Goal: Use online tool/utility: Utilize a website feature to perform a specific function

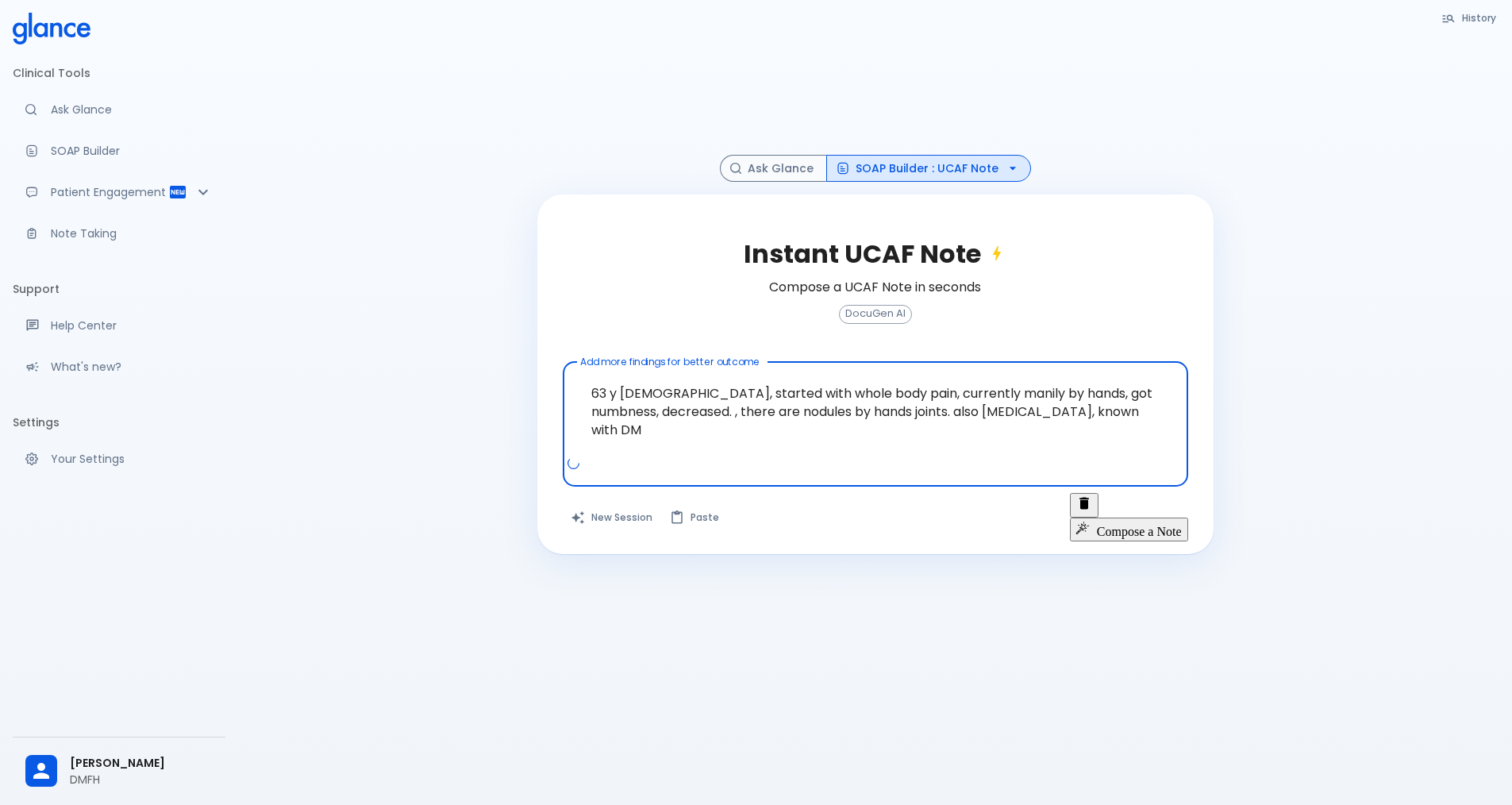
scroll to position [38, 0]
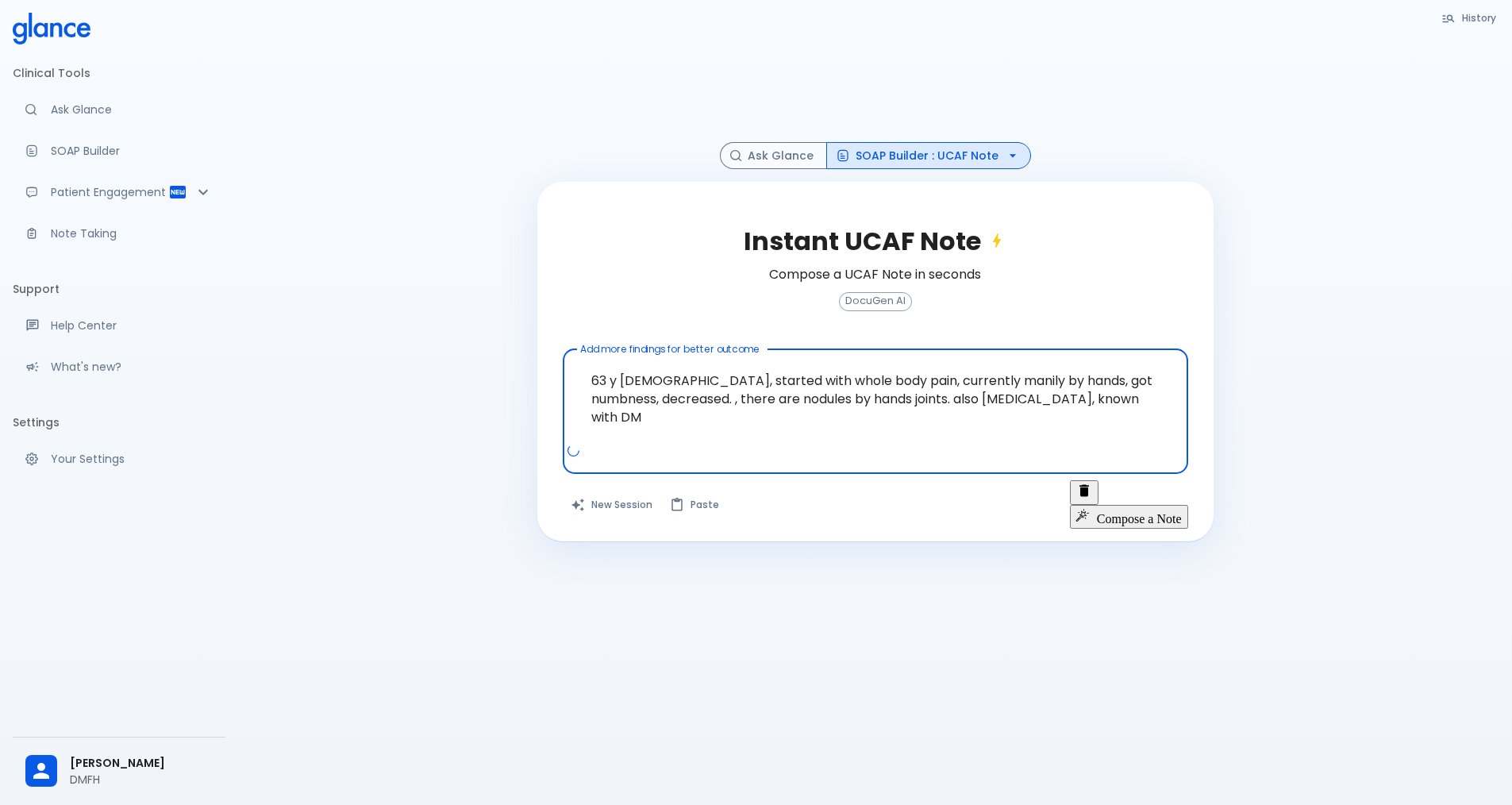
click at [1097, 404] on textarea "63 y [DEMOGRAPHIC_DATA], started with whole body pain, currently manily by hand…" at bounding box center [875, 399] width 603 height 87
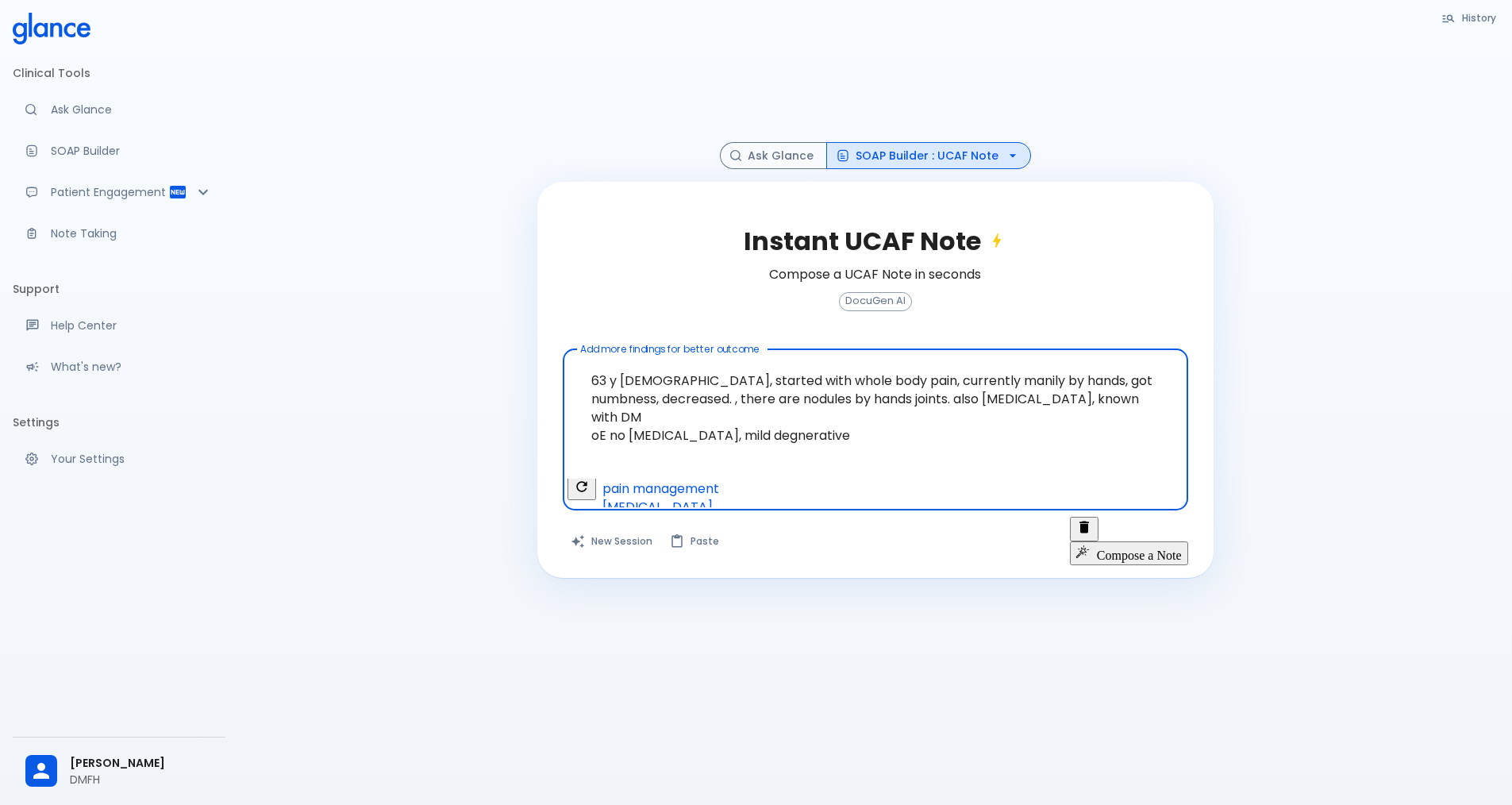
click at [851, 425] on textarea "63 y [DEMOGRAPHIC_DATA], started with whole body pain, currently manily by hand…" at bounding box center [875, 417] width 603 height 123
type textarea "63 y [DEMOGRAPHIC_DATA], started with whole body pain, currently manily by hand…"
click at [1149, 541] on button "Compose a Note" at bounding box center [1130, 553] width 119 height 24
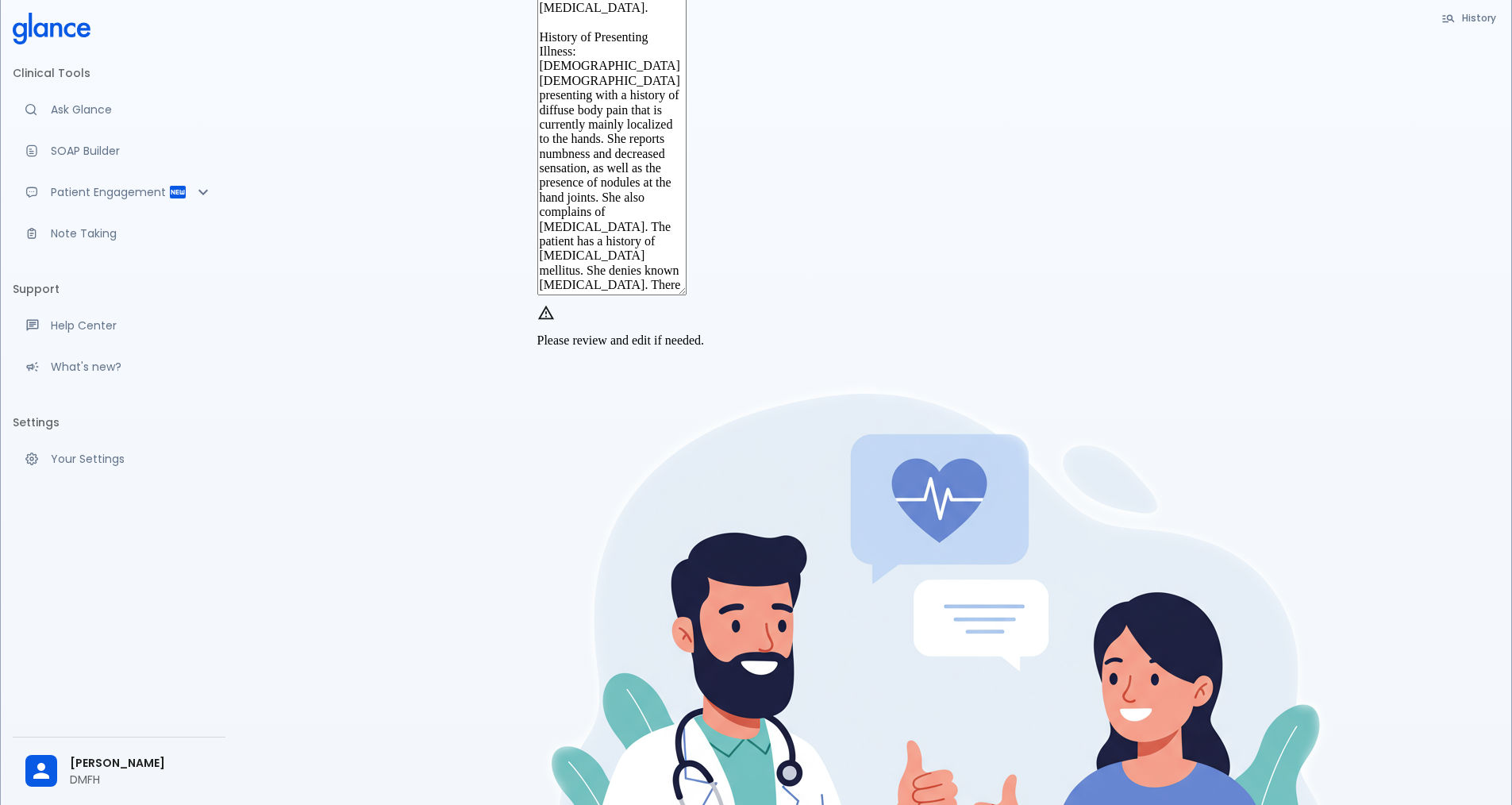
click at [687, 296] on textarea "Chief Complaint: Whole body pain, mainly in hands, numbness, decreased (pain?),…" at bounding box center [612, 110] width 150 height 370
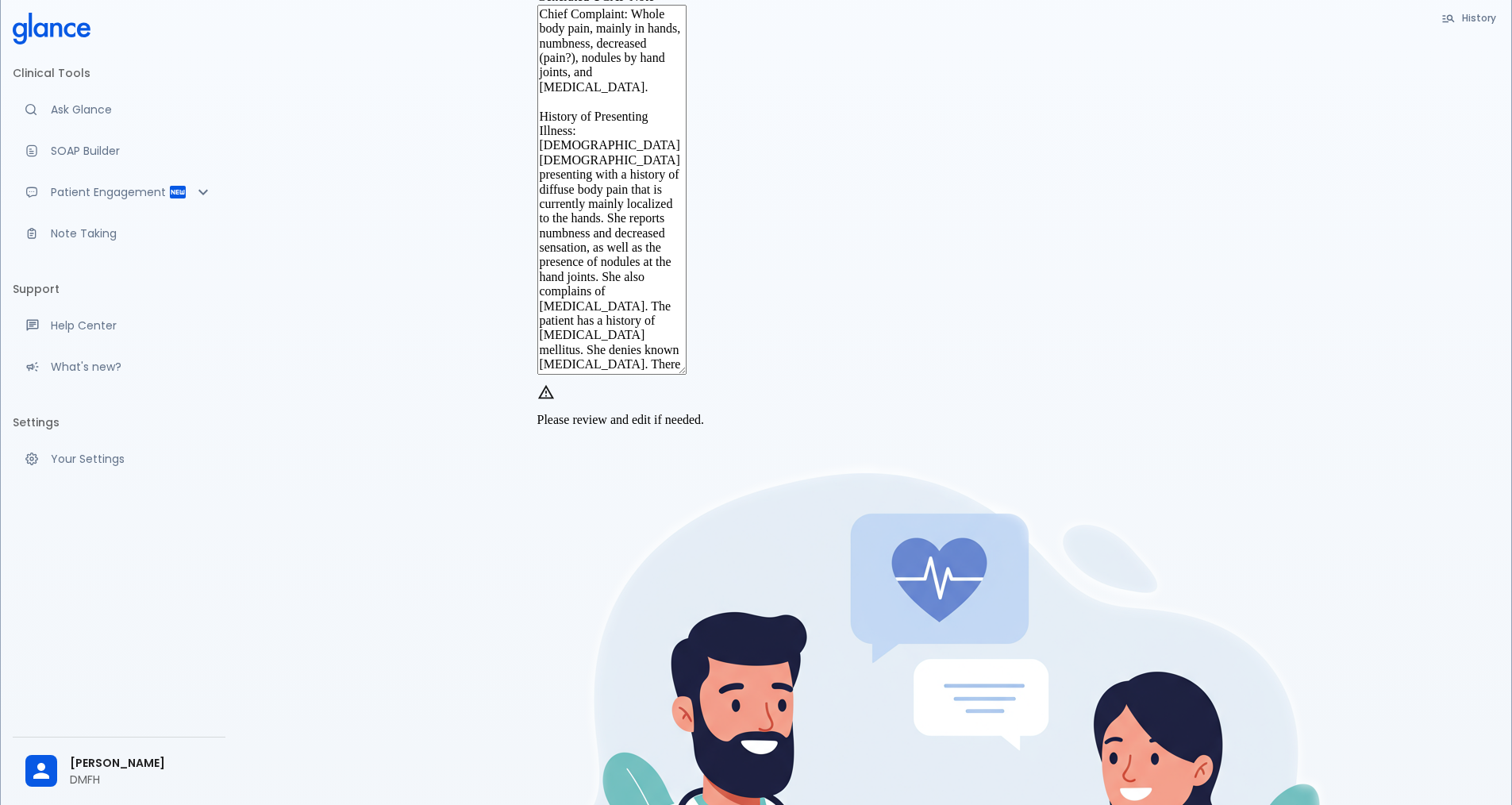
drag, startPoint x: 934, startPoint y: 449, endPoint x: 589, endPoint y: 107, distance: 485.8
click at [589, 107] on textarea "Chief Complaint: Whole body pain, mainly in hands, numbness, decreased (pain?),…" at bounding box center [612, 189] width 150 height 370
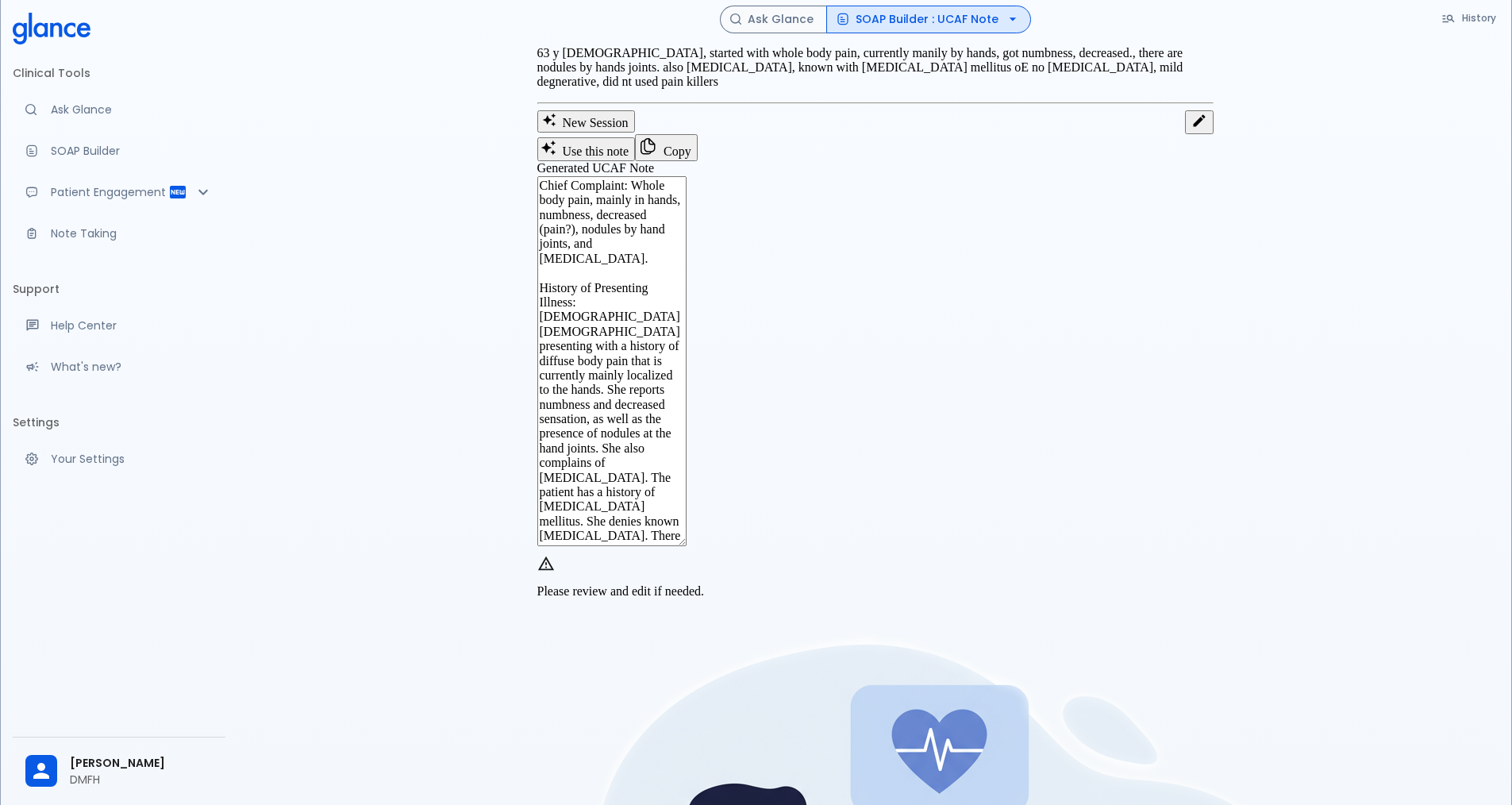
scroll to position [0, 0]
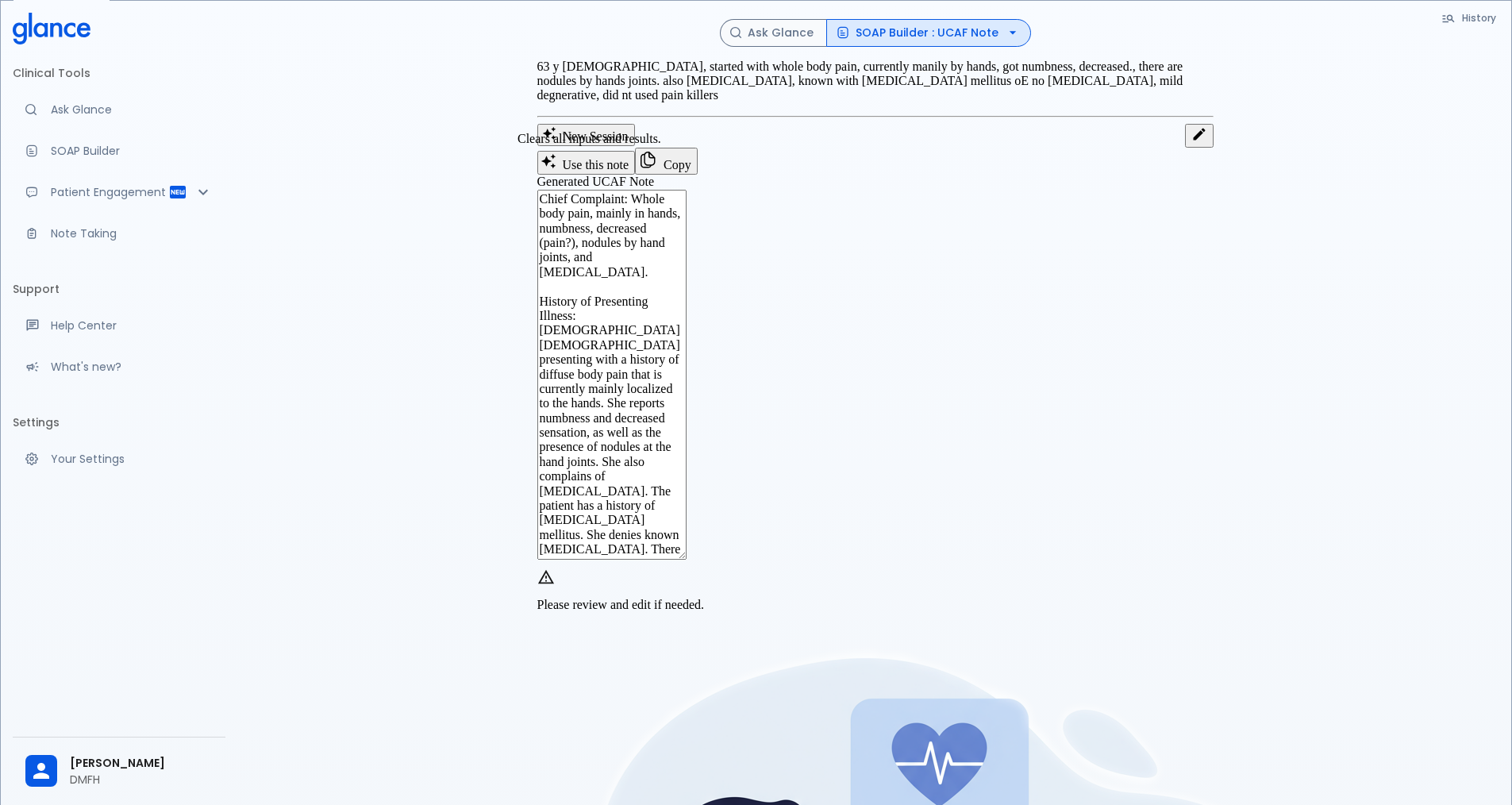
click at [616, 146] on button "New Session" at bounding box center [586, 135] width 98 height 22
